Goal: Task Accomplishment & Management: Complete application form

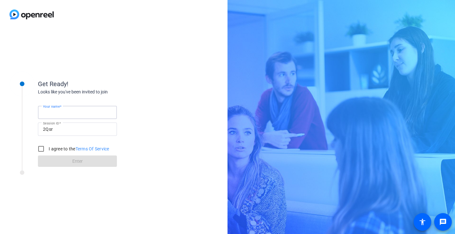
click at [71, 112] on input "Your name" at bounding box center [77, 112] width 69 height 8
type input "KA"
drag, startPoint x: 40, startPoint y: 149, endPoint x: 61, endPoint y: 160, distance: 24.2
click at [40, 149] on input "I agree to the Terms Of Service" at bounding box center [41, 148] width 13 height 13
checkbox input "true"
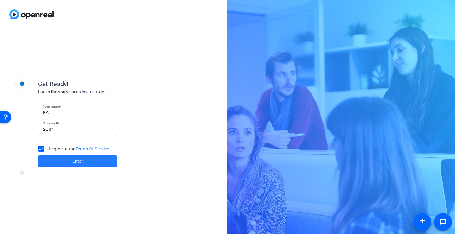
click at [73, 163] on span "Enter" at bounding box center [77, 161] width 10 height 7
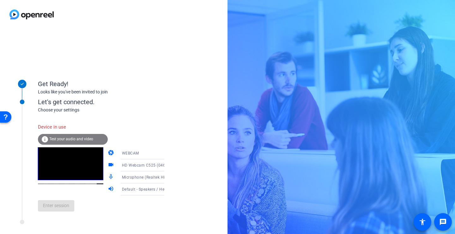
click at [137, 117] on div "Device in use info Test your audio and video camera WEBCAM videocam HD Webcam C…" at bounding box center [107, 164] width 139 height 103
click at [117, 124] on div "Device in use info Test your audio and video camera WEBCAM videocam HD Webcam C…" at bounding box center [107, 168] width 139 height 96
drag, startPoint x: 55, startPoint y: 201, endPoint x: 57, endPoint y: 204, distance: 3.3
click at [56, 203] on div "Enter session" at bounding box center [107, 205] width 139 height 21
click at [58, 208] on div "Enter session" at bounding box center [107, 205] width 139 height 21
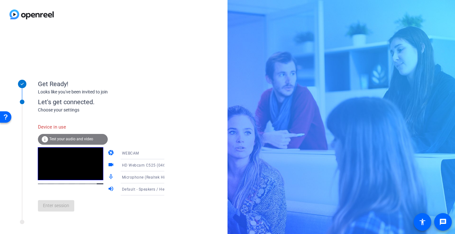
click at [57, 123] on div "Device in use" at bounding box center [73, 127] width 70 height 14
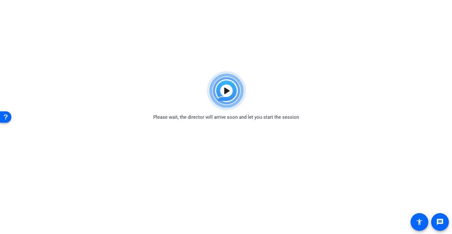
click at [227, 89] on img at bounding box center [226, 91] width 46 height 46
click at [225, 91] on img at bounding box center [226, 91] width 46 height 46
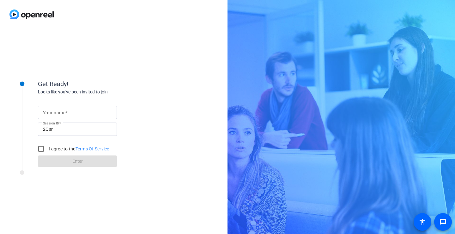
click at [80, 112] on input "Your name" at bounding box center [77, 112] width 69 height 8
type input "KA"
click at [51, 149] on label "I agree to the Terms Of Service" at bounding box center [78, 148] width 62 height 6
click at [47, 149] on input "I agree to the Terms Of Service" at bounding box center [41, 148] width 13 height 13
checkbox input "true"
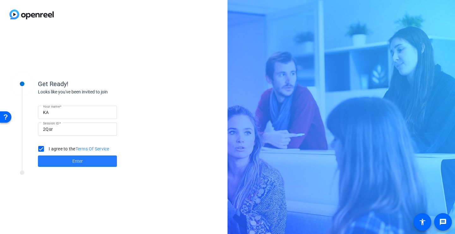
click at [67, 160] on span at bounding box center [77, 160] width 79 height 15
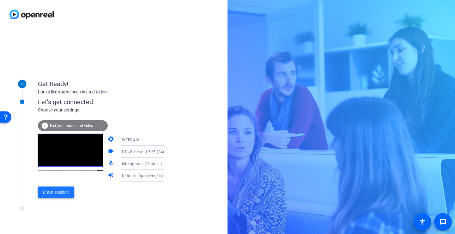
click at [59, 190] on span "Enter session" at bounding box center [56, 192] width 26 height 7
